Goal: Task Accomplishment & Management: Use online tool/utility

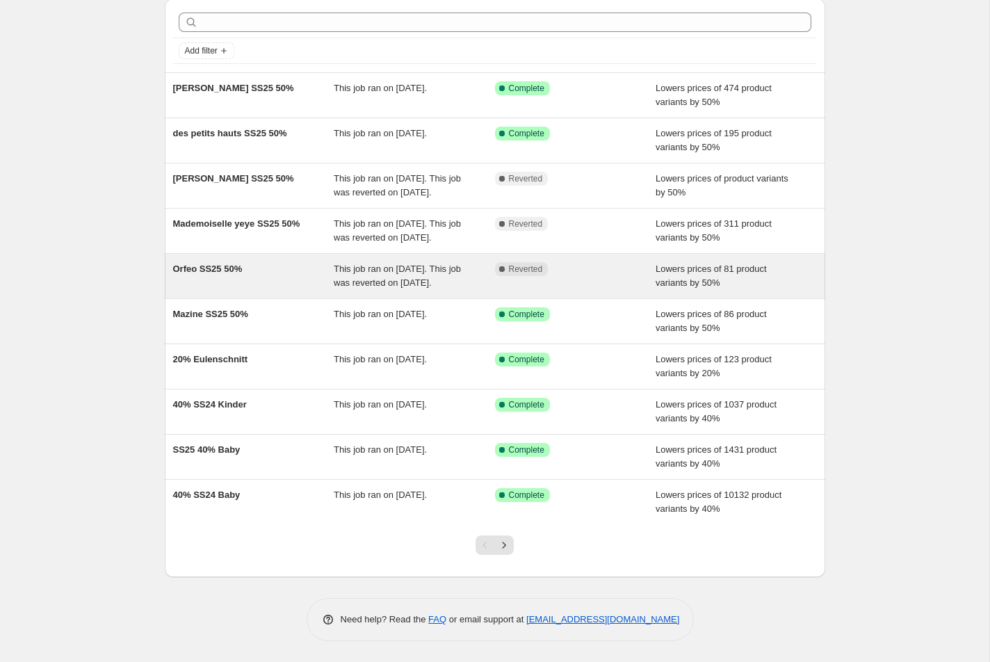
scroll to position [68, 0]
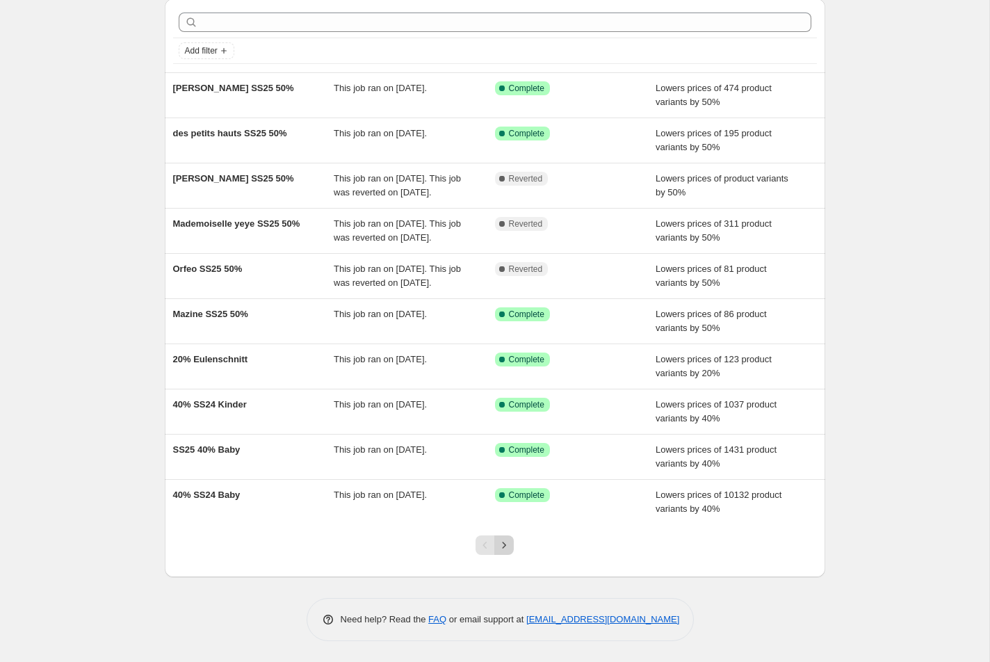
click at [503, 552] on icon "Next" at bounding box center [504, 545] width 14 height 14
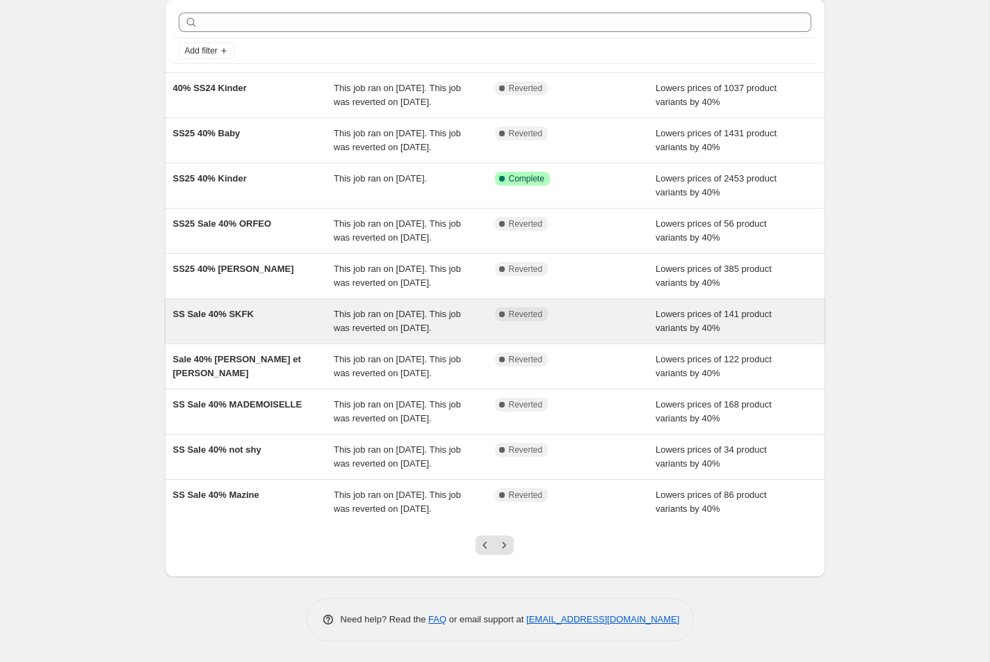
scroll to position [167, 0]
click at [425, 309] on span "This job ran on [DATE]. This job was reverted on [DATE]." at bounding box center [397, 321] width 127 height 24
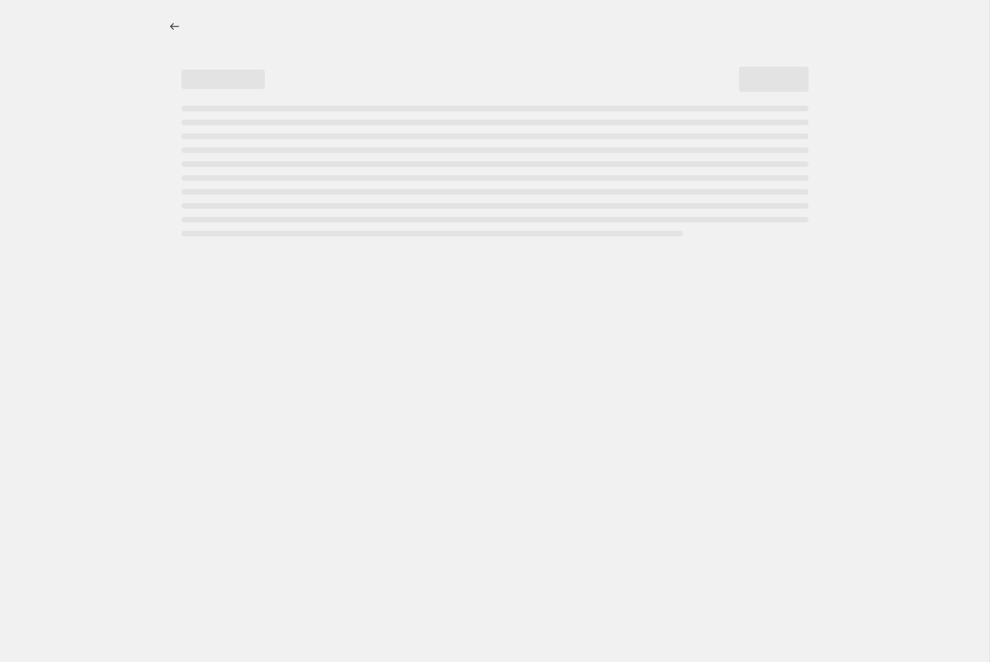
select select "percentage"
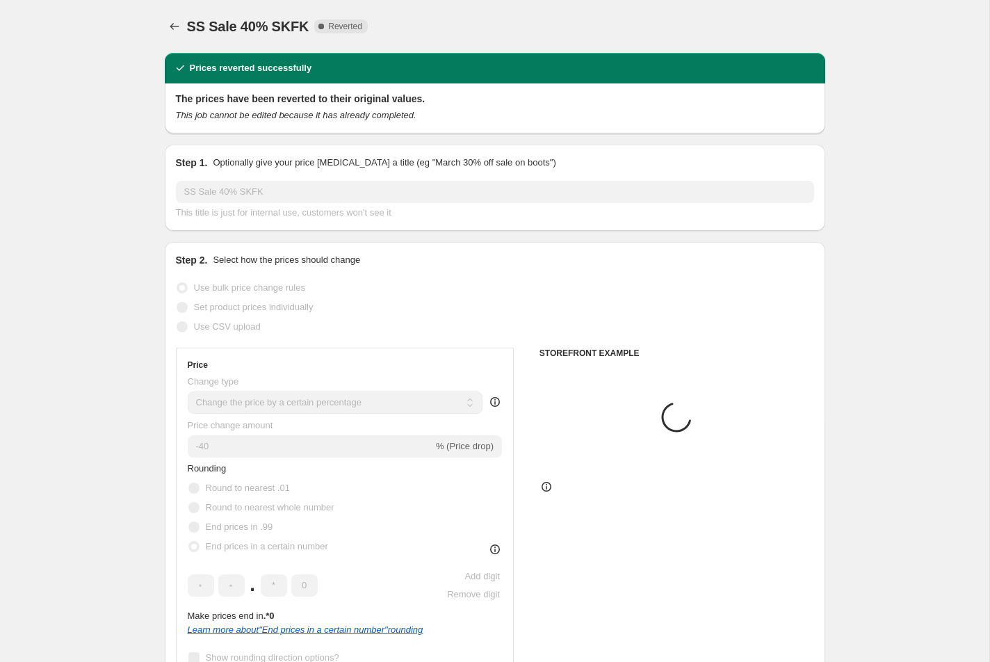
select select "vendor"
select select "tag"
